Goal: Task Accomplishment & Management: Manage account settings

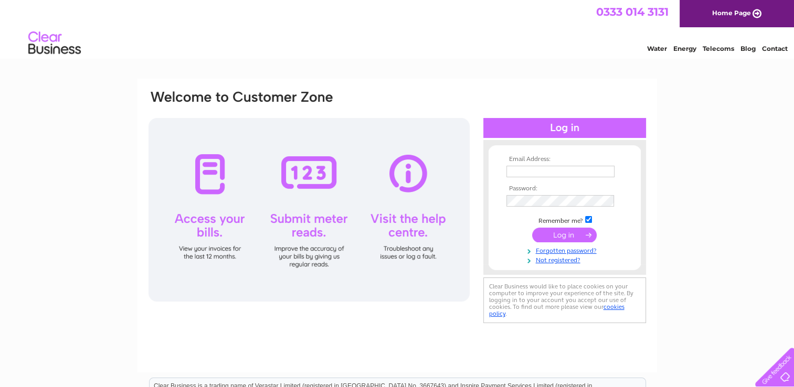
type input "highworthskips@gmail.com"
click at [566, 236] on input "submit" at bounding box center [564, 235] width 65 height 15
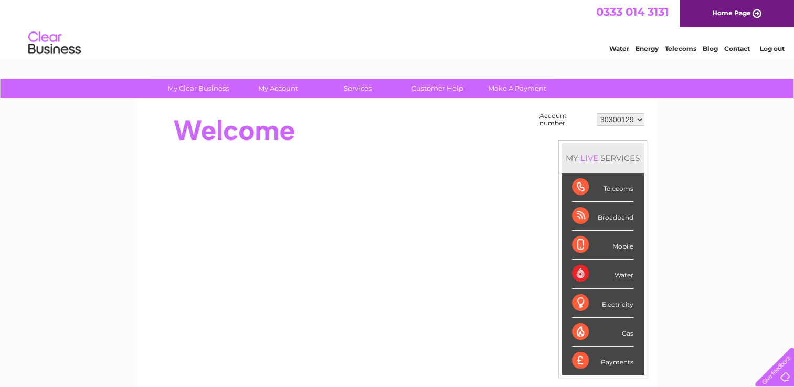
click at [636, 116] on select "30300129 30300175" at bounding box center [621, 119] width 48 height 13
select select "30300175"
click at [597, 113] on select "30300129 30300175" at bounding box center [621, 119] width 48 height 13
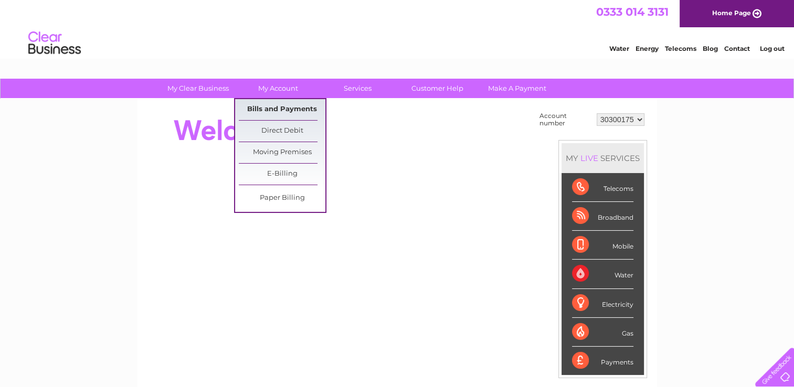
click at [294, 109] on link "Bills and Payments" at bounding box center [282, 109] width 87 height 21
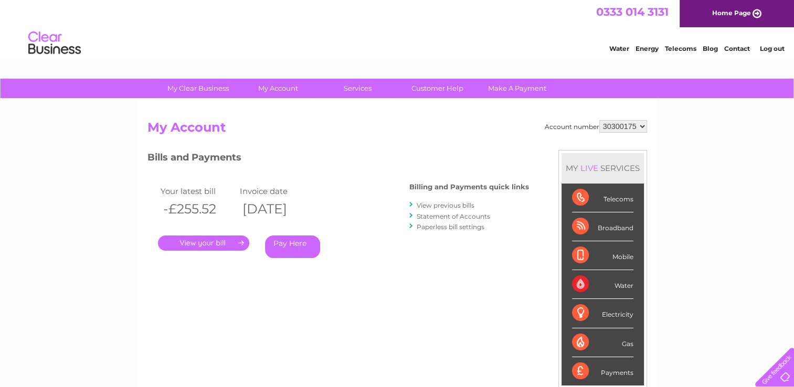
click at [217, 240] on link "." at bounding box center [203, 243] width 91 height 15
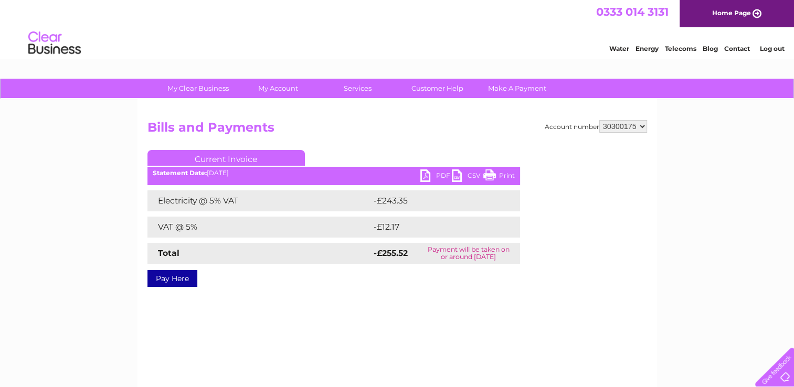
click at [439, 174] on link "PDF" at bounding box center [435, 176] width 31 height 15
drag, startPoint x: 603, startPoint y: 128, endPoint x: 639, endPoint y: 125, distance: 35.8
click at [639, 125] on select "30300129 30300175" at bounding box center [623, 126] width 48 height 13
click at [695, 144] on div "My Clear Business Login Details My Details My Preferences Link Account My Accou…" at bounding box center [397, 326] width 794 height 494
